Goal: Task Accomplishment & Management: Use online tool/utility

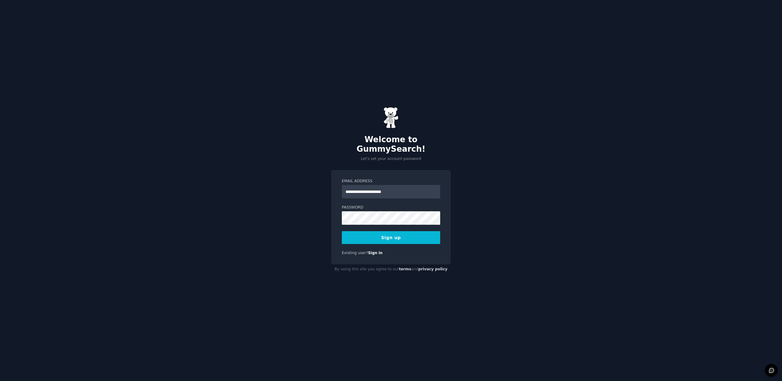
type input "**********"
click at [538, 210] on div "**********" at bounding box center [391, 190] width 782 height 381
click at [375, 250] on link "Sign in" at bounding box center [375, 252] width 15 height 4
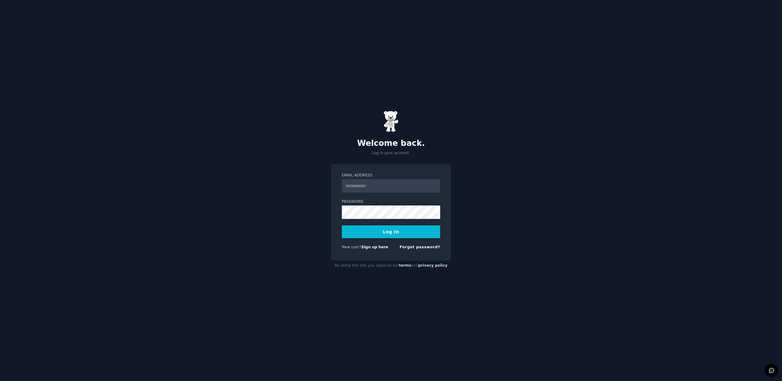
click at [384, 186] on input "Email Address" at bounding box center [391, 185] width 98 height 13
click at [386, 188] on input "Email Address" at bounding box center [391, 185] width 98 height 13
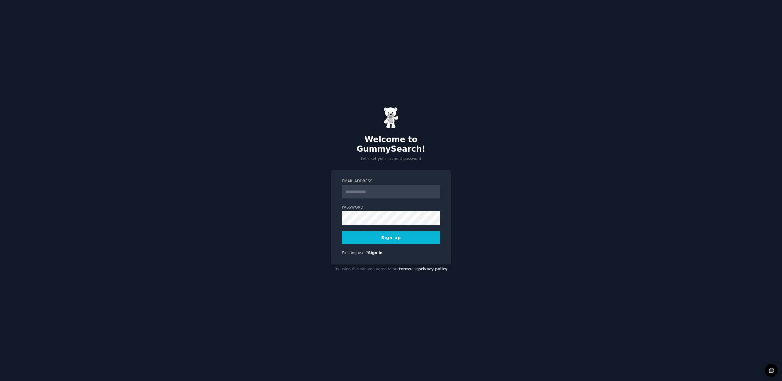
click at [464, 201] on div "Welcome to GummySearch! Let's set your account password Email Address Password …" at bounding box center [391, 190] width 782 height 381
click at [400, 190] on input "Email Address" at bounding box center [391, 191] width 98 height 13
click at [460, 213] on div "Welcome to GummySearch! Let's set your account password Email Address *** Passw…" at bounding box center [391, 190] width 782 height 381
click at [342, 224] on div at bounding box center [342, 224] width 0 height 0
click at [395, 186] on input "***" at bounding box center [391, 191] width 98 height 13
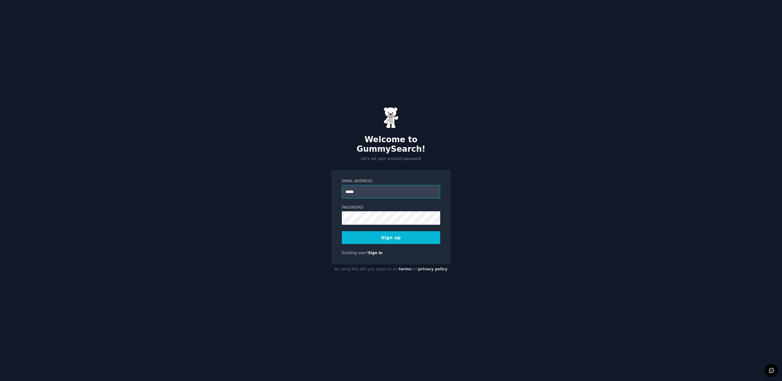
type input "******"
click at [373, 146] on h2 "Welcome to GummySearch!" at bounding box center [391, 144] width 120 height 19
click at [396, 128] on img at bounding box center [390, 117] width 15 height 21
drag, startPoint x: 391, startPoint y: 123, endPoint x: 390, endPoint y: 127, distance: 4.4
click at [391, 123] on img at bounding box center [390, 117] width 15 height 21
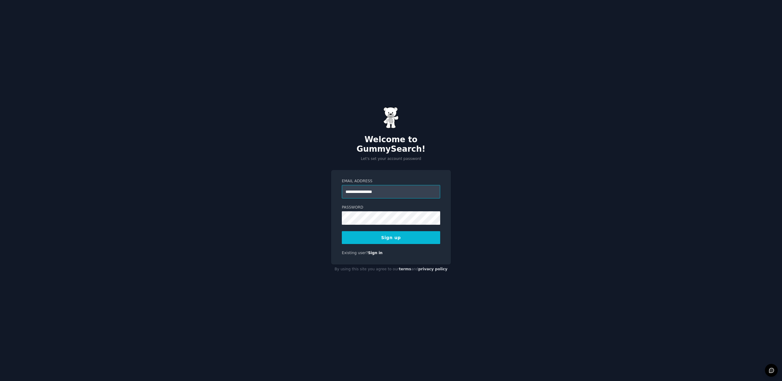
click at [409, 185] on input "**********" at bounding box center [391, 191] width 98 height 13
type input "*"
type input "**********"
click at [342, 231] on button "Sign up" at bounding box center [391, 237] width 98 height 13
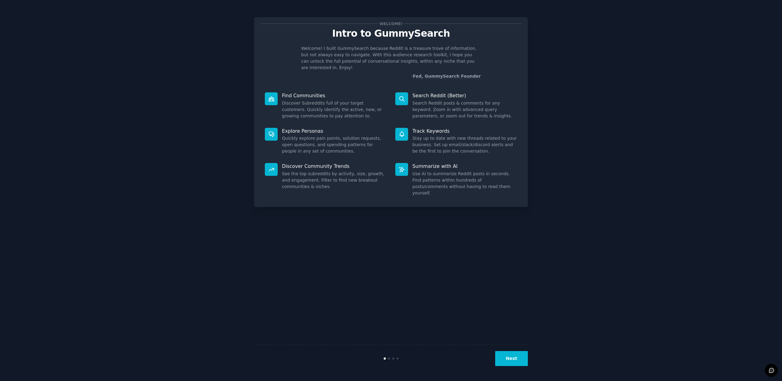
click at [521, 359] on button "Next" at bounding box center [511, 358] width 33 height 15
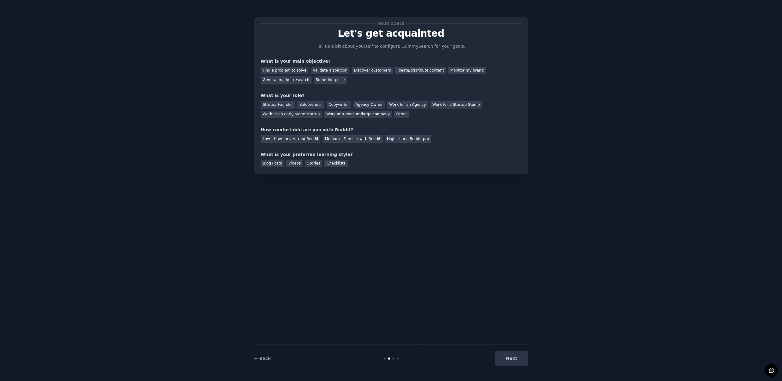
click at [521, 359] on div "Next" at bounding box center [481, 358] width 91 height 15
click at [517, 357] on div "Next" at bounding box center [481, 358] width 91 height 15
click at [273, 162] on div "Blog Posts" at bounding box center [272, 164] width 24 height 8
click at [519, 358] on div "Next" at bounding box center [481, 358] width 91 height 15
click at [292, 68] on div "Find a problem to solve" at bounding box center [284, 71] width 48 height 8
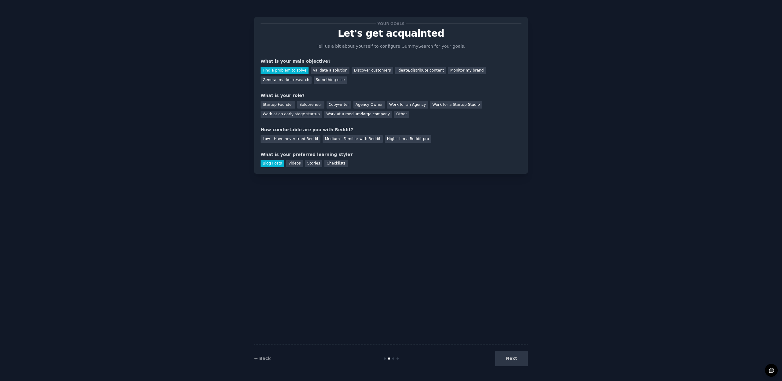
drag, startPoint x: 515, startPoint y: 354, endPoint x: 516, endPoint y: 357, distance: 3.7
click at [515, 354] on div "Next" at bounding box center [481, 358] width 91 height 15
click at [280, 104] on div "Startup Founder" at bounding box center [277, 105] width 35 height 8
click at [294, 138] on div "Low - Have never tried Reddit" at bounding box center [290, 139] width 60 height 8
drag, startPoint x: 523, startPoint y: 367, endPoint x: 521, endPoint y: 362, distance: 5.2
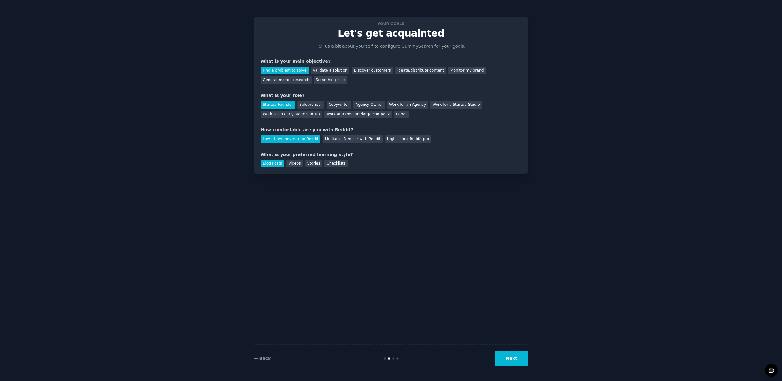
click at [522, 363] on div "← Back Next" at bounding box center [391, 358] width 274 height 28
click at [520, 361] on button "Next" at bounding box center [511, 358] width 33 height 15
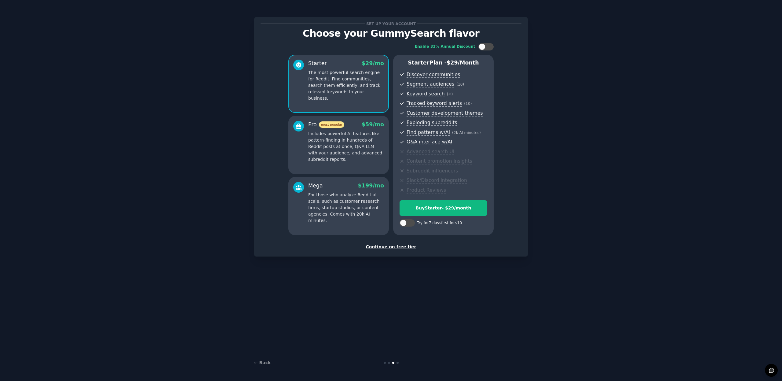
click at [392, 246] on div "Continue on free tier" at bounding box center [390, 246] width 261 height 6
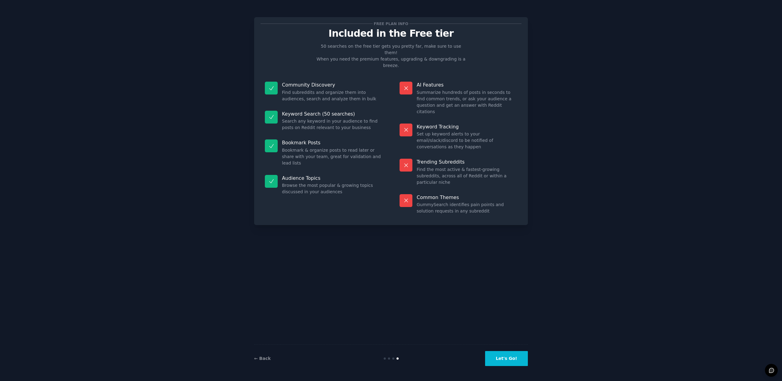
click at [503, 358] on button "Let's Go!" at bounding box center [506, 358] width 43 height 15
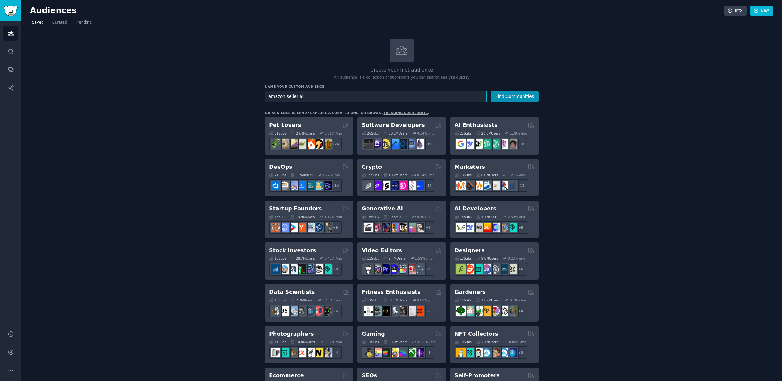
type input "amazon seller ai"
click at [491, 91] on button "Find Communities" at bounding box center [515, 96] width 48 height 11
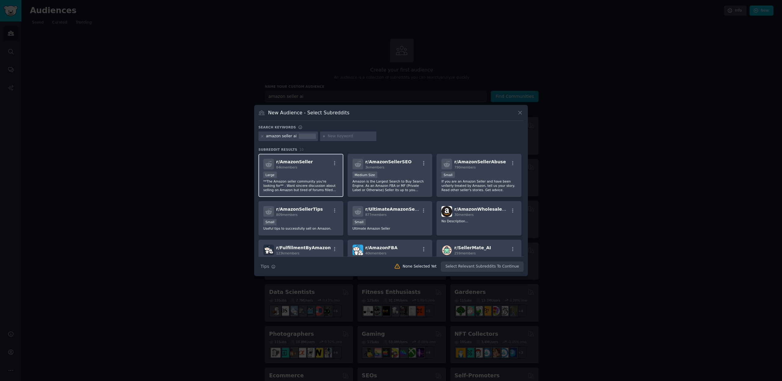
click at [311, 181] on p "**The Amazon seller community you're looking for** - Want sincere discussion ab…" at bounding box center [300, 185] width 75 height 13
click at [383, 183] on p "Amazon is the Largest Search to Buy Search Engine. As an Amazon FBA or MF (Priv…" at bounding box center [389, 185] width 75 height 13
drag, startPoint x: 481, startPoint y: 216, endPoint x: 444, endPoint y: 221, distance: 37.3
click at [481, 216] on div "30 members" at bounding box center [481, 214] width 55 height 4
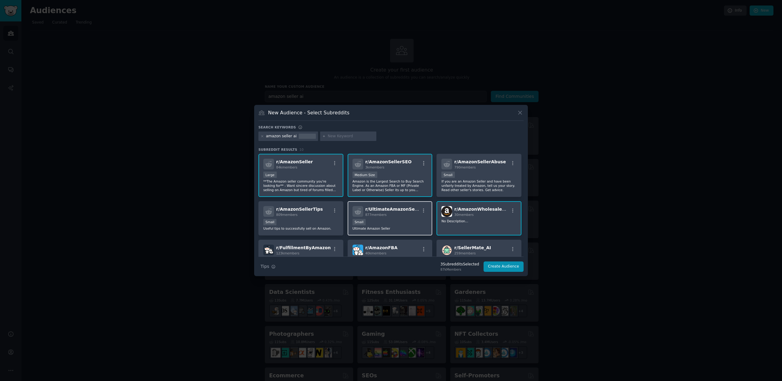
click at [400, 217] on div "r/ UltimateAmazonSeller 877 members Small Ultimate Amazon Seller" at bounding box center [390, 218] width 85 height 35
click at [309, 219] on div "Small" at bounding box center [300, 223] width 75 height 8
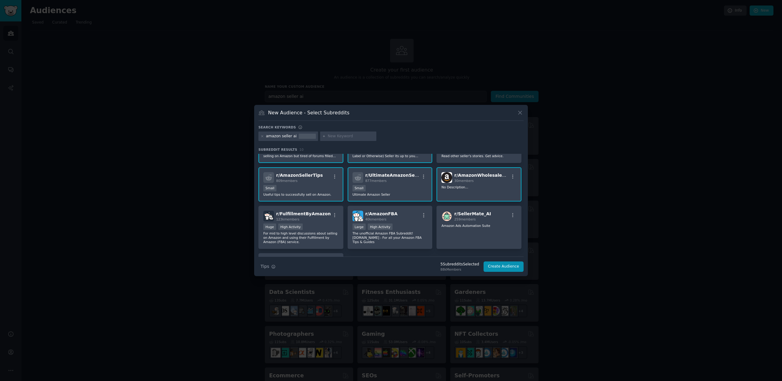
scroll to position [34, 0]
click at [314, 216] on span "r/ FulfillmentByAmazon" at bounding box center [303, 213] width 55 height 5
click at [399, 217] on div "r/ AmazonFBA 40k members" at bounding box center [389, 216] width 75 height 11
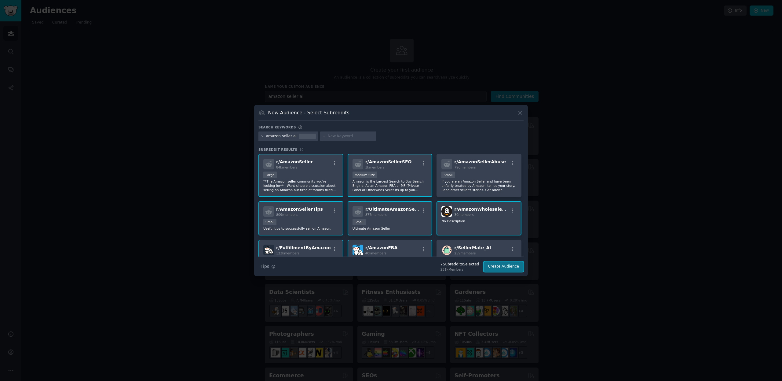
click at [507, 265] on button "Create Audience" at bounding box center [503, 266] width 40 height 10
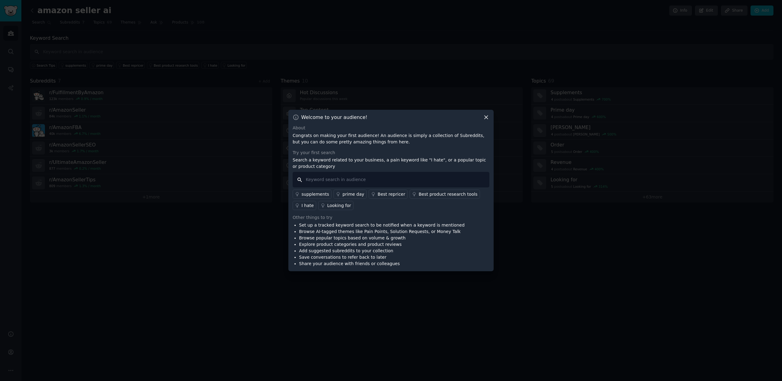
click at [394, 177] on input "text" at bounding box center [391, 180] width 197 height 16
click at [487, 118] on icon at bounding box center [486, 117] width 6 height 6
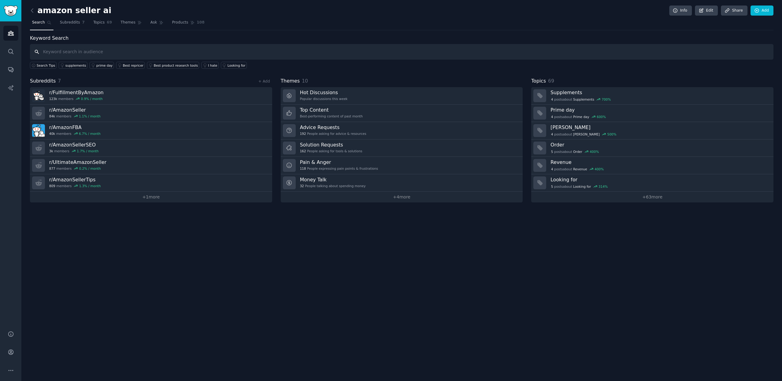
click at [62, 49] on input "text" at bounding box center [401, 52] width 743 height 16
type input "ai tools"
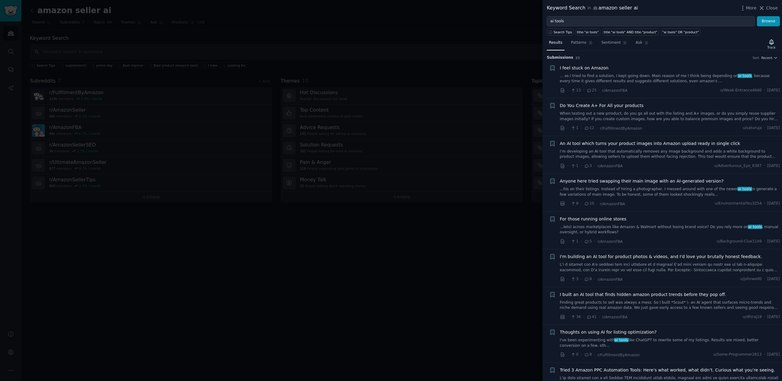
click at [661, 81] on link "... as I tried to find a solution, I kept going down. Main reason of me I think…" at bounding box center [670, 78] width 220 height 11
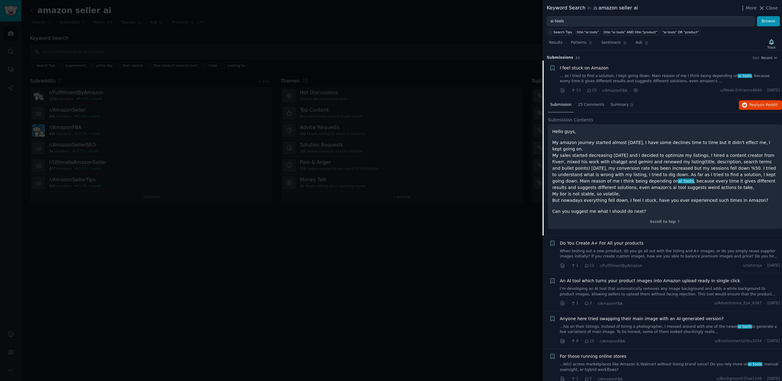
scroll to position [9, 0]
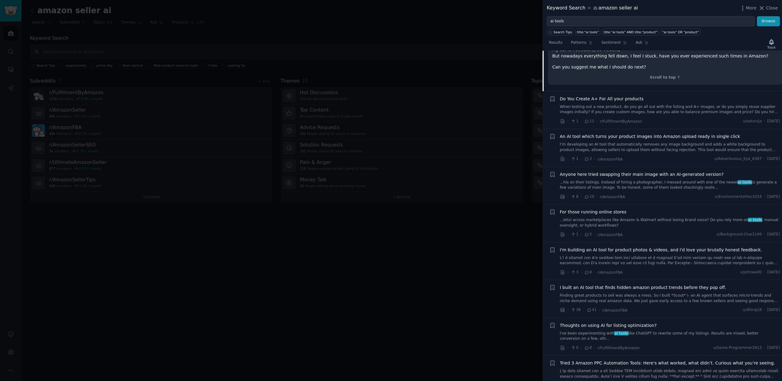
click at [654, 112] on link "When testing out a new prroduct, do you go all out with the listing and A+ imag…" at bounding box center [670, 109] width 220 height 11
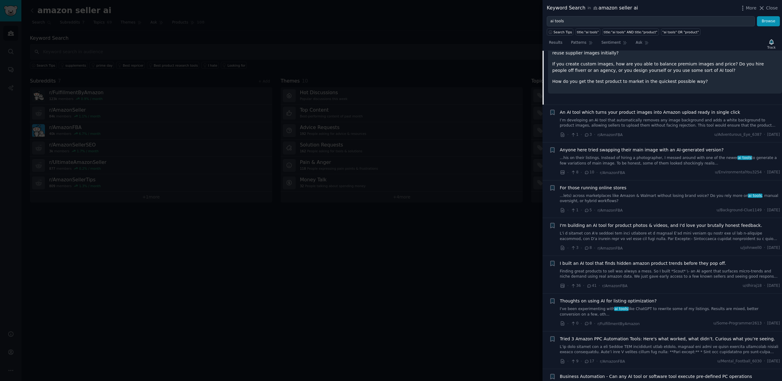
scroll to position [131, 0]
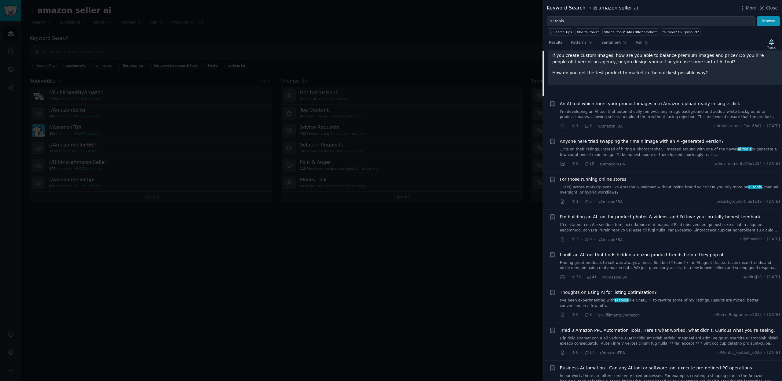
click at [650, 188] on link "...lets) across marketplaces like Amazon & Walmart without losing brand voice? …" at bounding box center [670, 189] width 220 height 11
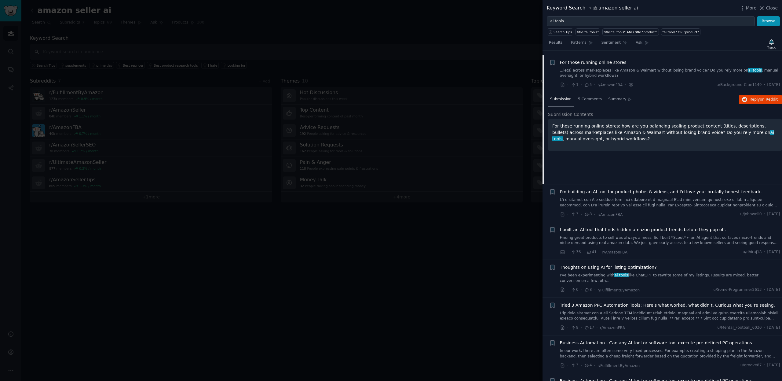
scroll to position [160, 0]
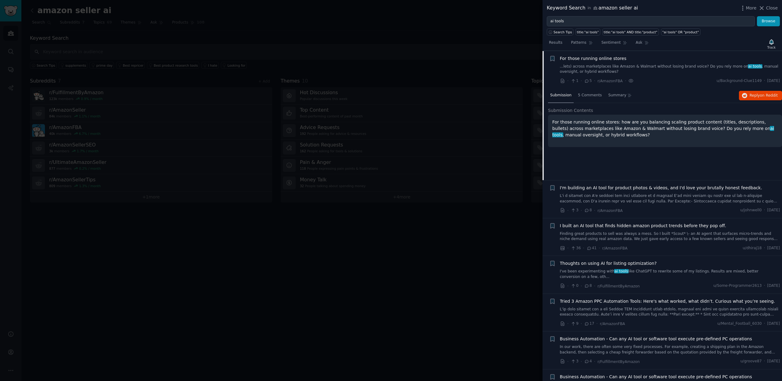
click at [650, 201] on link at bounding box center [670, 198] width 220 height 11
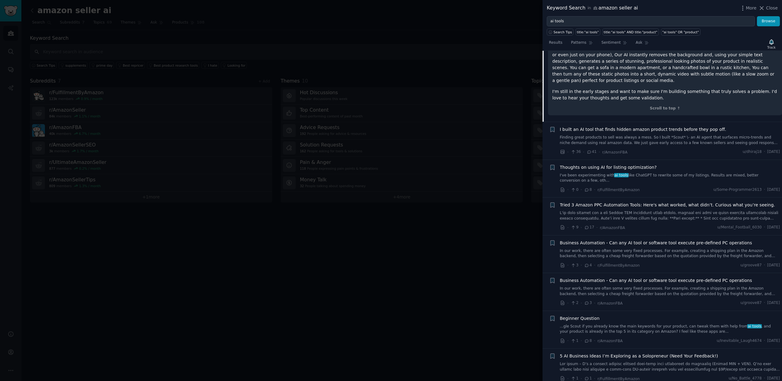
scroll to position [335, 0]
click at [671, 245] on link "In our work, there are often some very fixed processes. For example, creating a…" at bounding box center [670, 250] width 220 height 11
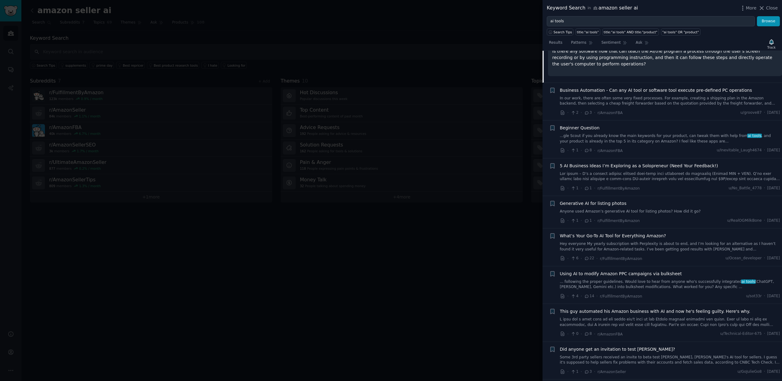
scroll to position [462, 0]
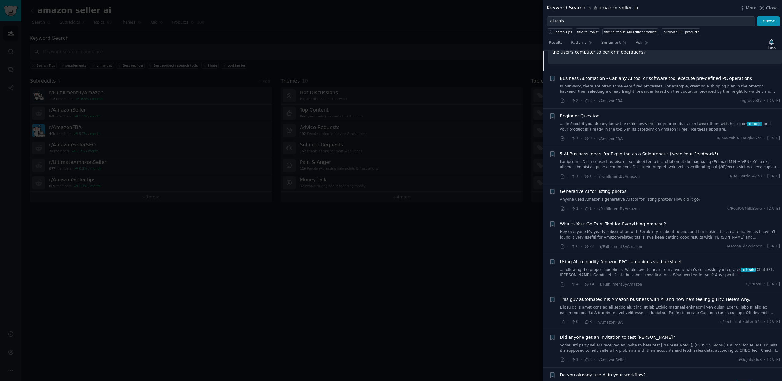
click at [677, 221] on div "What’s Your Go-To AI Tool for Everything Amazon?" at bounding box center [670, 223] width 220 height 6
click at [645, 224] on div "What’s Your Go-To AI Tool for Everything Amazon? Hey everyone My yearly subscri…" at bounding box center [670, 229] width 220 height 19
click at [621, 229] on link "Hey everyone My yearly subscription with Perplexity is about to end, and I’m lo…" at bounding box center [670, 234] width 220 height 11
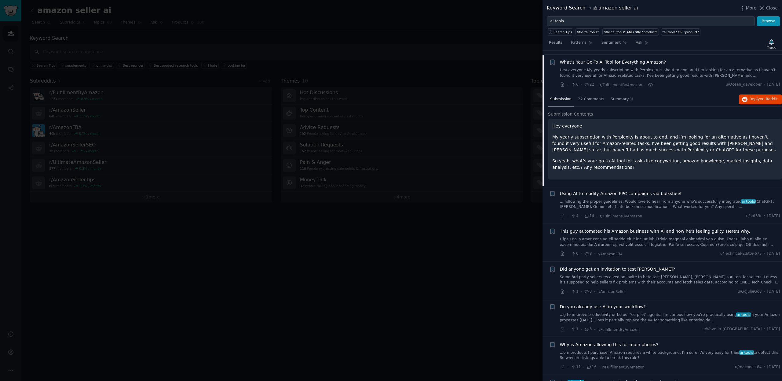
scroll to position [532, 0]
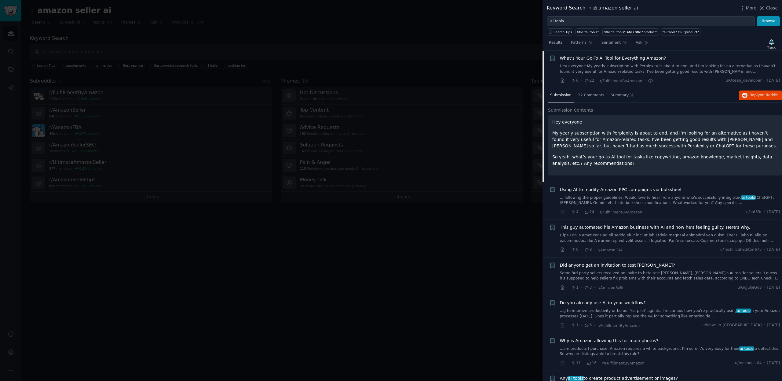
drag, startPoint x: 728, startPoint y: 152, endPoint x: 712, endPoint y: 155, distance: 16.4
click at [728, 152] on div "Hey everyone My yearly subscription with Perplexity is about to end, and I’m lo…" at bounding box center [664, 143] width 225 height 48
click at [615, 152] on div "Hey everyone My yearly subscription with Perplexity is about to end, and I’m lo…" at bounding box center [664, 143] width 225 height 48
click at [569, 121] on p "Hey everyone" at bounding box center [664, 122] width 225 height 6
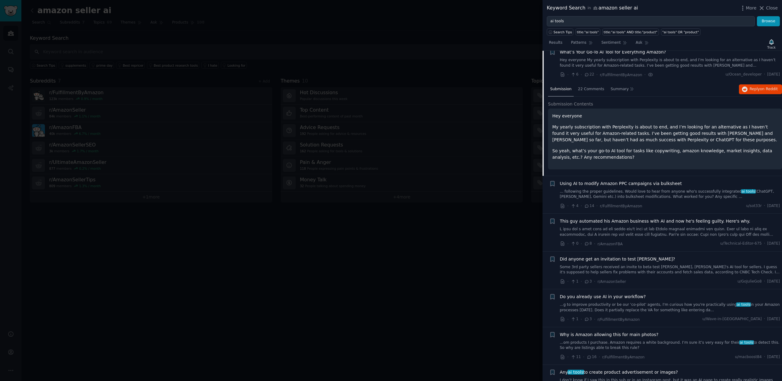
scroll to position [549, 0]
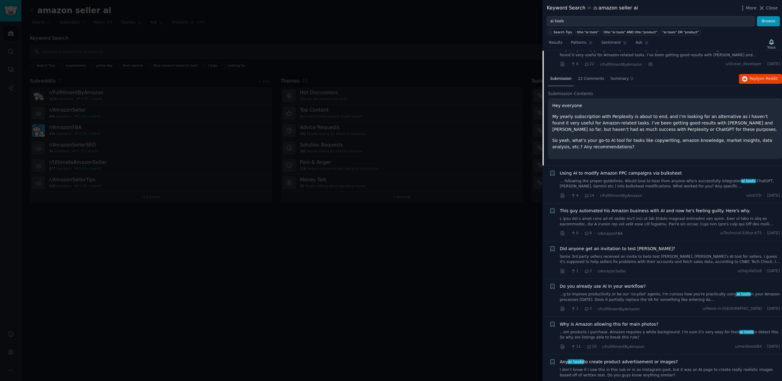
click at [637, 186] on link "... following the proper guidelines. Would love to hear from anyone who's succe…" at bounding box center [670, 183] width 220 height 11
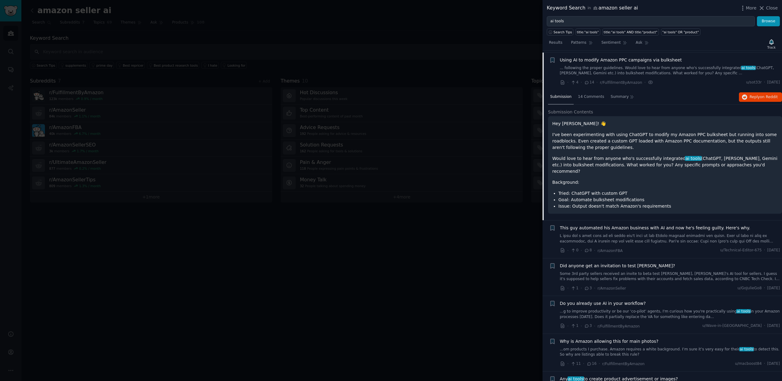
scroll to position [570, 0]
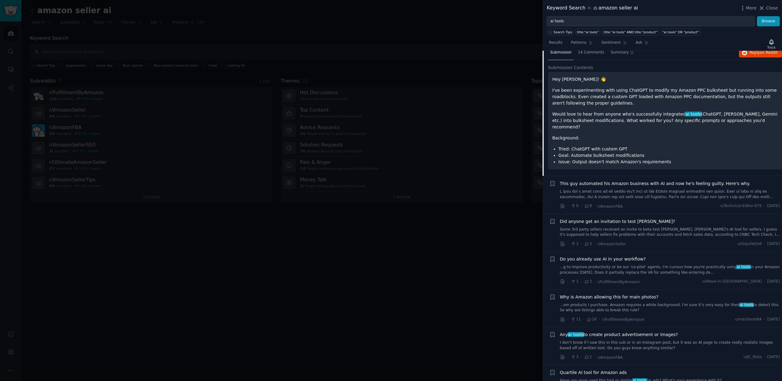
click at [637, 189] on link at bounding box center [670, 194] width 220 height 11
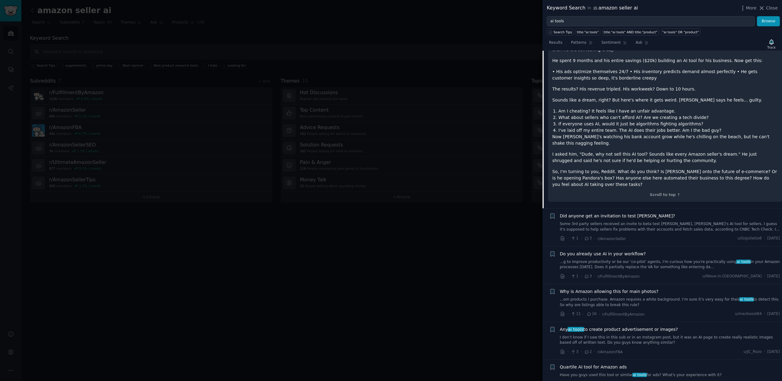
scroll to position [754, 0]
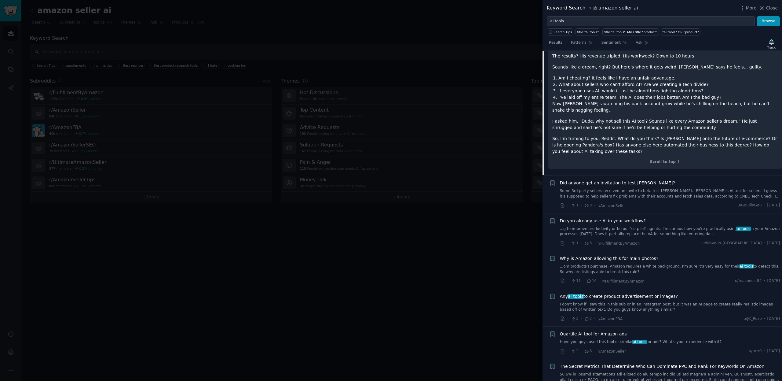
click at [637, 188] on link "Some 3rd party sellers received an invite to beta test Amelia, Amz's AI tool fo…" at bounding box center [670, 193] width 220 height 11
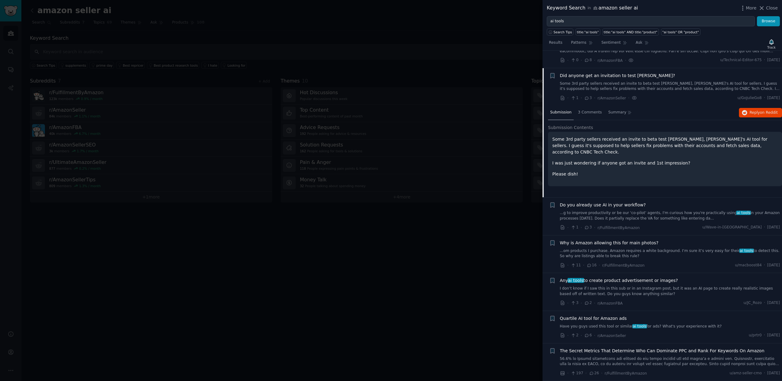
scroll to position [628, 0]
click at [665, 139] on p "Some 3rd party sellers received an invite to beta test Amelia, Amz's AI tool fo…" at bounding box center [664, 145] width 225 height 19
copy p "Amelia"
click at [492, 132] on div at bounding box center [391, 190] width 782 height 381
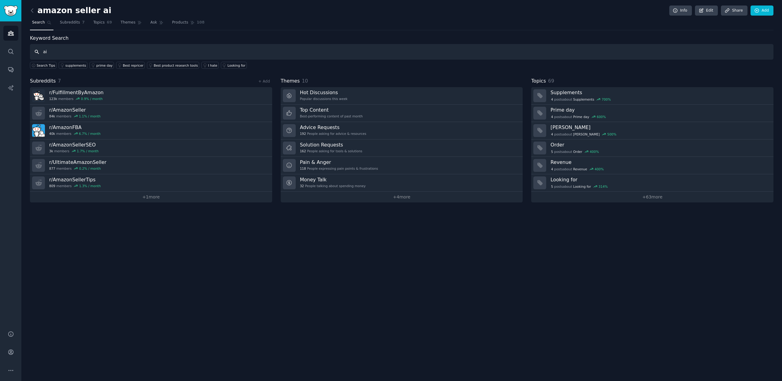
type input "ai"
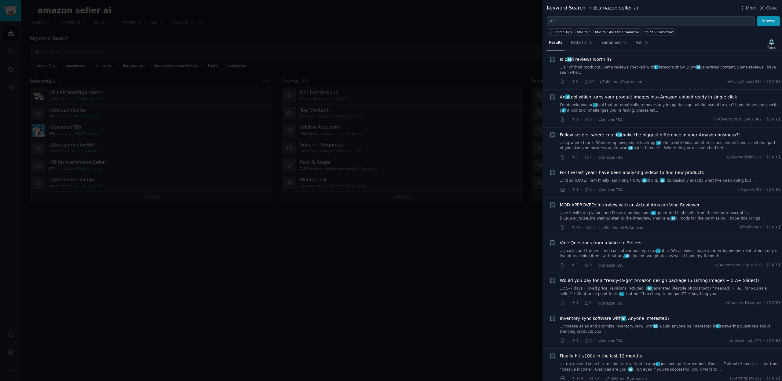
scroll to position [350, 0]
